Goal: Task Accomplishment & Management: Complete application form

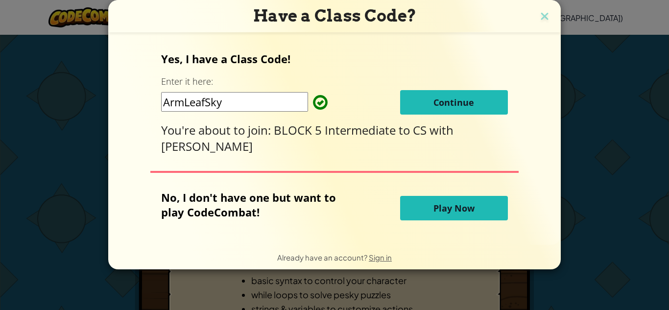
click at [544, 5] on div "Have a Class Code?" at bounding box center [334, 16] width 453 height 32
click at [543, 10] on img at bounding box center [544, 17] width 13 height 15
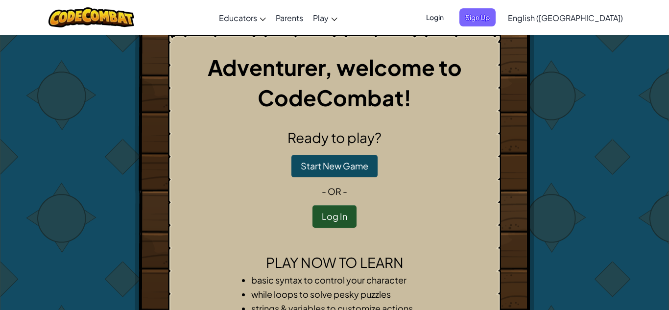
scroll to position [1, 0]
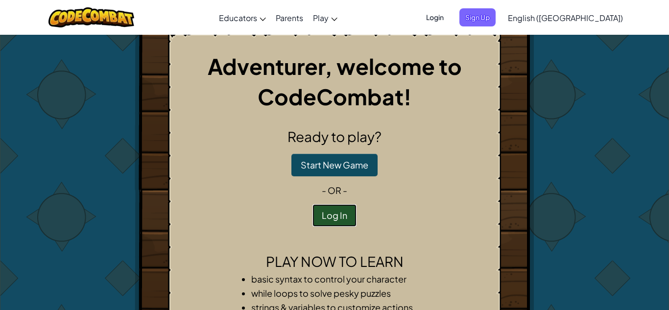
click at [325, 211] on button "Log In" at bounding box center [335, 215] width 44 height 23
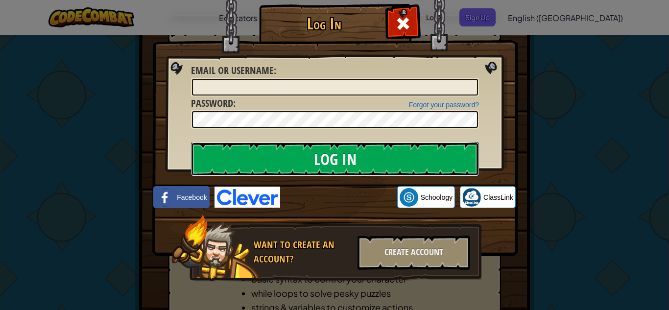
click at [346, 170] on input "Log In" at bounding box center [335, 159] width 288 height 34
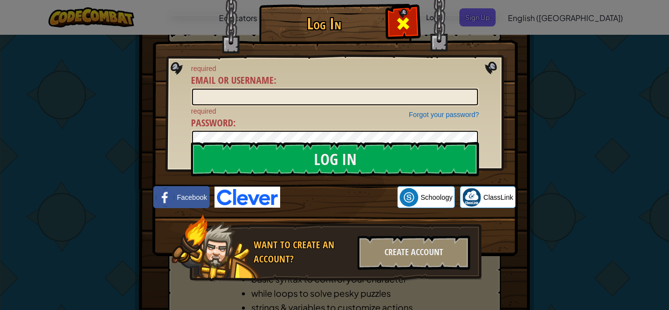
click at [400, 25] on span at bounding box center [403, 24] width 16 height 16
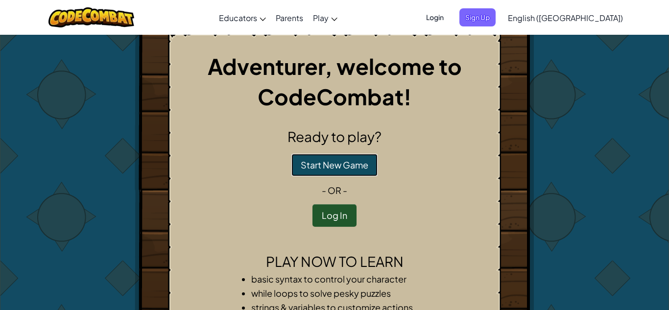
click at [332, 156] on button "Start New Game" at bounding box center [334, 165] width 86 height 23
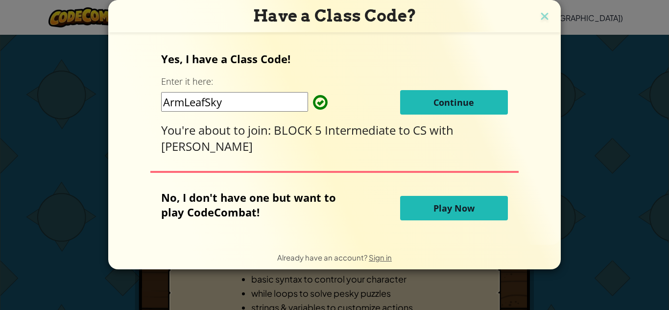
click at [430, 106] on button "Continue" at bounding box center [454, 102] width 108 height 24
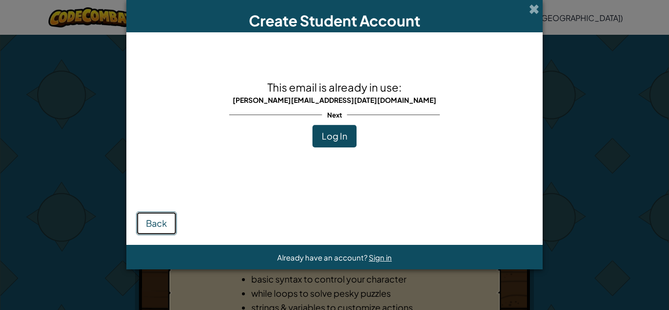
click at [143, 233] on button "Back" at bounding box center [156, 224] width 41 height 24
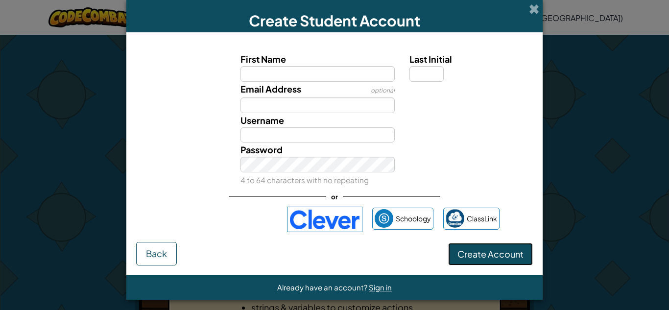
click at [476, 261] on button "Create Account" at bounding box center [490, 254] width 85 height 23
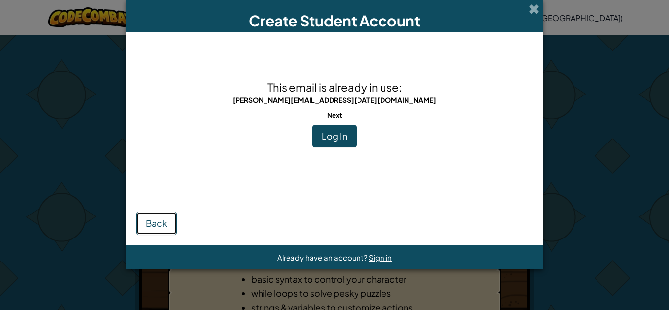
click at [141, 226] on button "Back" at bounding box center [156, 224] width 41 height 24
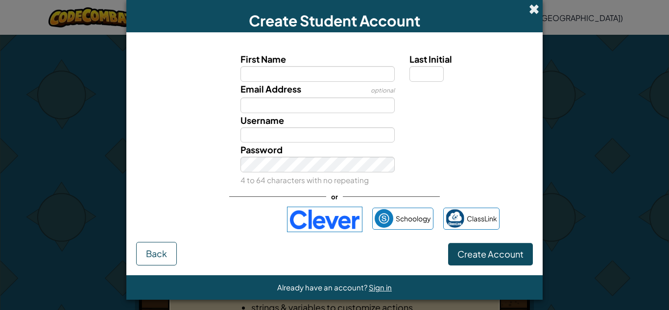
click at [536, 10] on span at bounding box center [534, 9] width 10 height 10
